Goal: Transaction & Acquisition: Purchase product/service

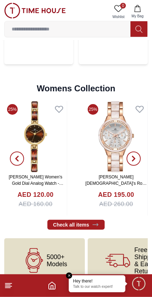
scroll to position [1598, 0]
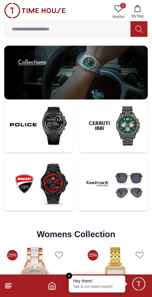
click at [70, 274] on em "Close tooltip" at bounding box center [69, 275] width 6 height 6
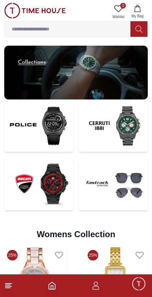
click at [12, 285] on icon at bounding box center [8, 285] width 8 height 8
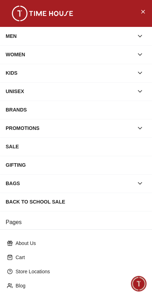
click at [10, 37] on div "MEN" at bounding box center [70, 36] width 128 height 13
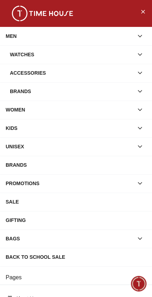
click at [13, 52] on div "Watches" at bounding box center [72, 54] width 124 height 13
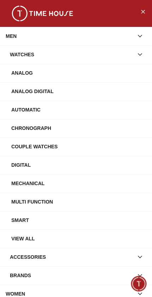
click at [16, 51] on div "Watches" at bounding box center [72, 54] width 124 height 13
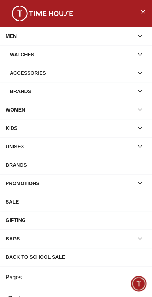
click at [25, 54] on div "Watches" at bounding box center [72, 54] width 124 height 13
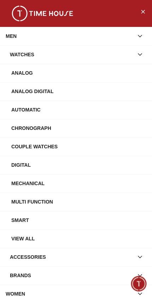
click at [147, 13] on button "Close Menu" at bounding box center [142, 11] width 11 height 11
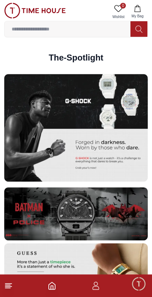
scroll to position [1182, 0]
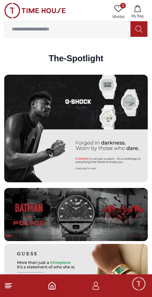
click at [12, 281] on icon at bounding box center [8, 285] width 8 height 8
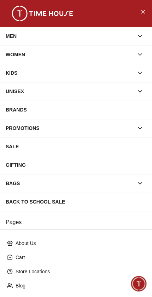
scroll to position [0, 0]
click at [80, 164] on div "GIFTING" at bounding box center [76, 164] width 141 height 13
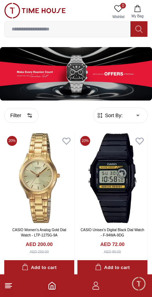
click at [23, 117] on button "Filter" at bounding box center [21, 115] width 34 height 15
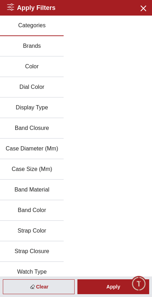
click at [141, 7] on icon "button" at bounding box center [143, 8] width 5 height 5
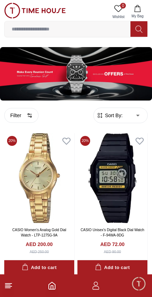
click at [121, 113] on span "Sort By:" at bounding box center [113, 115] width 19 height 7
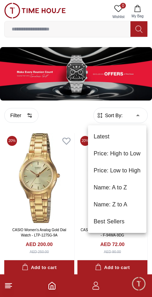
click at [131, 168] on li "Price: Low to High" at bounding box center [117, 170] width 58 height 17
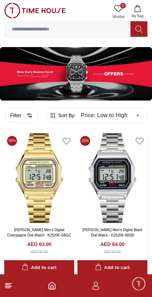
click at [18, 115] on button "Filter" at bounding box center [21, 115] width 34 height 15
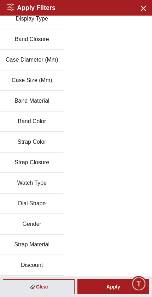
scroll to position [89, 0]
click at [47, 225] on button "Gender" at bounding box center [32, 224] width 64 height 21
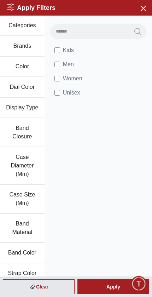
scroll to position [0, 0]
click at [78, 62] on li "Men" at bounding box center [99, 64] width 99 height 14
click at [63, 63] on span "Men" at bounding box center [68, 64] width 11 height 8
click at [68, 92] on span "Unisex" at bounding box center [71, 92] width 17 height 8
click at [114, 282] on div "Apply" at bounding box center [113, 286] width 72 height 15
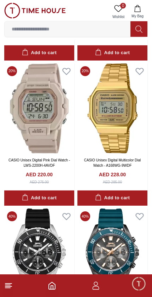
scroll to position [651, 0]
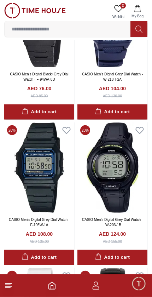
scroll to position [147, 0]
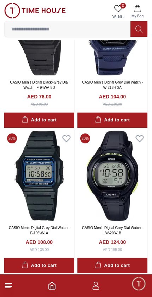
click at [10, 289] on icon at bounding box center [8, 285] width 8 height 8
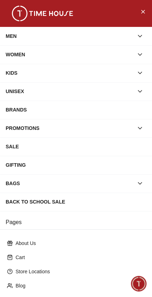
click at [114, 141] on div "SALE" at bounding box center [76, 146] width 141 height 13
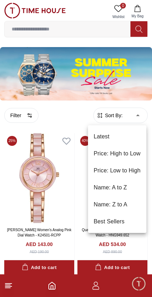
click at [135, 168] on li "Price: Low to High" at bounding box center [117, 170] width 58 height 17
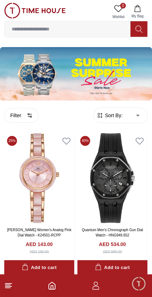
type input "*"
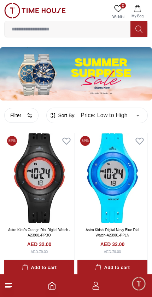
click at [21, 116] on button "Filter" at bounding box center [21, 115] width 34 height 15
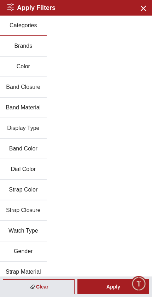
scroll to position [47, 0]
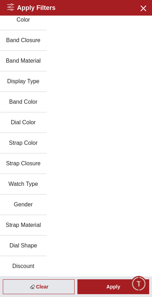
click at [31, 210] on button "Gender" at bounding box center [23, 204] width 47 height 21
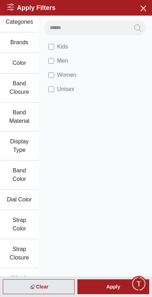
scroll to position [2, 0]
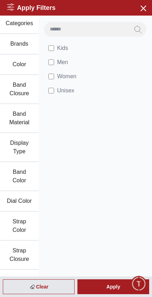
click at [116, 285] on div "Apply" at bounding box center [113, 286] width 72 height 15
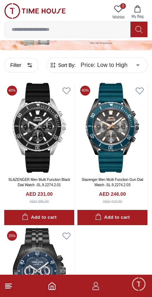
click at [12, 289] on icon at bounding box center [8, 285] width 8 height 8
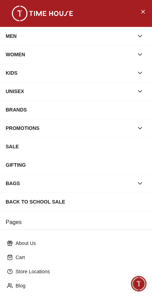
click at [10, 36] on div "MEN" at bounding box center [70, 36] width 128 height 13
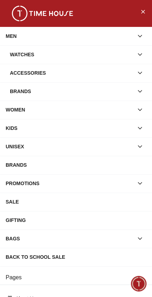
click at [24, 56] on div "Watches" at bounding box center [72, 54] width 124 height 13
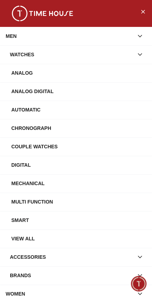
click at [31, 91] on div "Analog Digital" at bounding box center [78, 91] width 135 height 13
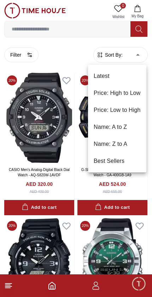
click at [132, 108] on li "Price: Low to High" at bounding box center [117, 109] width 58 height 17
type input "*"
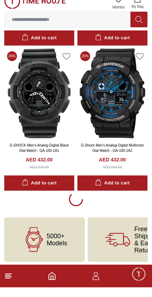
scroll to position [1319, 0]
